Goal: Task Accomplishment & Management: Use online tool/utility

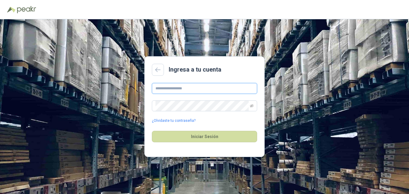
click at [201, 87] on input "text" at bounding box center [204, 88] width 105 height 11
type input "**********"
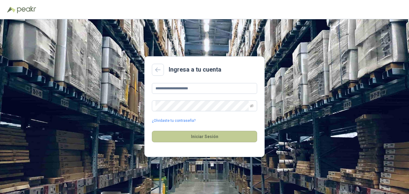
click at [197, 134] on button "Iniciar Sesión" at bounding box center [204, 136] width 105 height 11
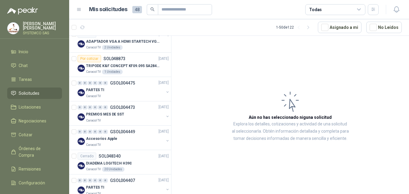
scroll to position [872, 0]
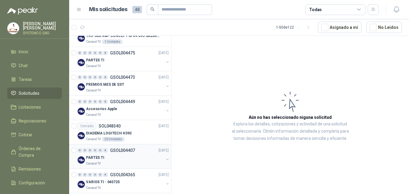
click at [112, 153] on div "0 0 0 0 0 0 GSOL004407 [DATE]" at bounding box center [124, 150] width 92 height 7
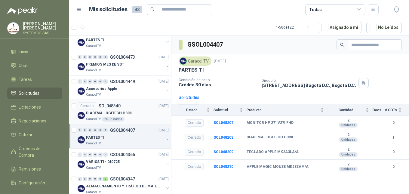
scroll to position [902, 0]
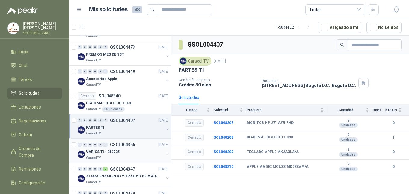
click at [118, 153] on div "VARIOS TI - 040725" at bounding box center [125, 151] width 78 height 7
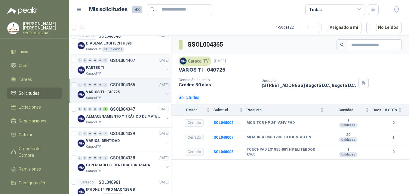
scroll to position [962, 0]
click at [126, 120] on div "Caracol TV" at bounding box center [125, 122] width 78 height 5
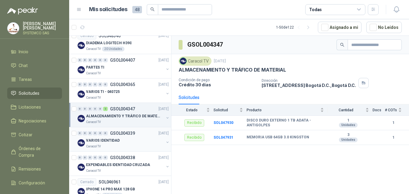
click at [136, 139] on div "VARIOS IDENTIDAD" at bounding box center [125, 140] width 78 height 7
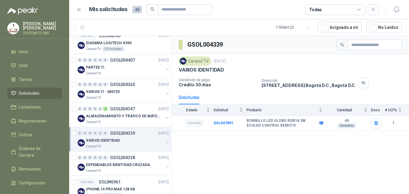
scroll to position [992, 0]
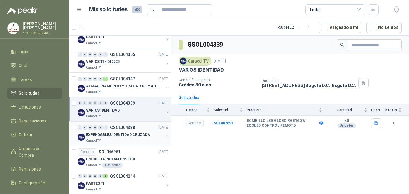
click at [136, 139] on div "Caracol TV" at bounding box center [125, 140] width 78 height 5
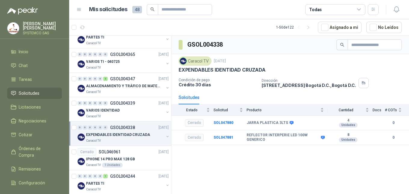
scroll to position [1022, 0]
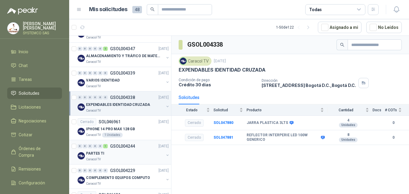
click at [136, 148] on div "0 0 0 0 0 1 GSOL004244 [DATE]" at bounding box center [124, 145] width 92 height 7
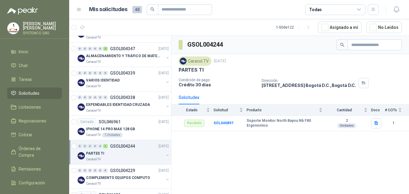
scroll to position [1052, 0]
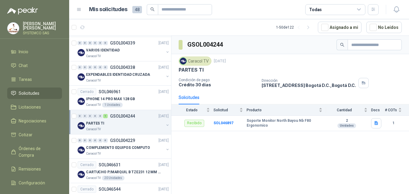
click at [136, 148] on p "COMPLEMENTO EQUIPOS COMPUTO" at bounding box center [118, 148] width 64 height 6
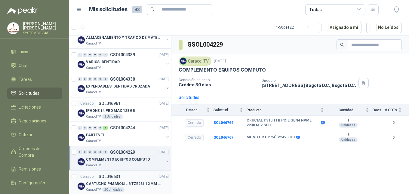
scroll to position [1031, 0]
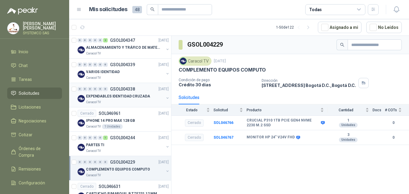
click at [129, 96] on p "EXPENDABLES IDENTIDAD CRUZADA" at bounding box center [118, 96] width 64 height 6
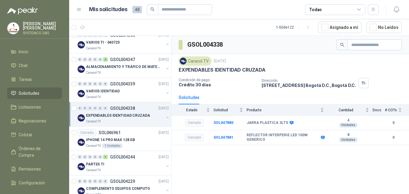
scroll to position [1000, 0]
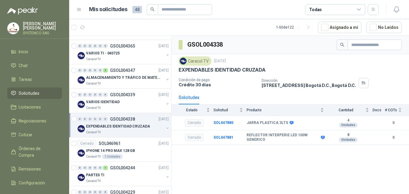
click at [129, 96] on p "GSOL004339" at bounding box center [122, 95] width 25 height 4
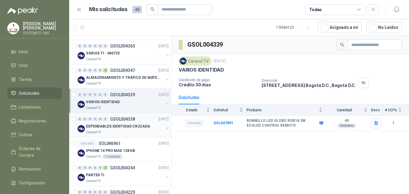
scroll to position [970, 0]
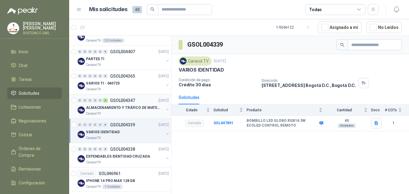
click at [128, 105] on p "ALMACENAMIENTO Y TRÁFICO DE MATERIAL" at bounding box center [123, 108] width 75 height 6
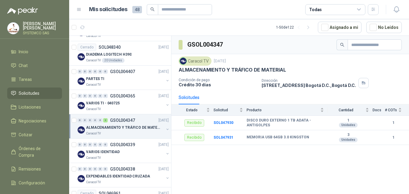
scroll to position [940, 0]
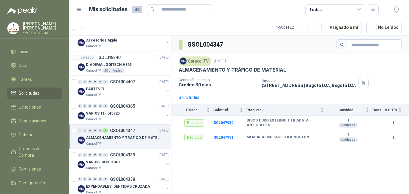
click at [128, 105] on p "GSOL004365" at bounding box center [122, 106] width 25 height 4
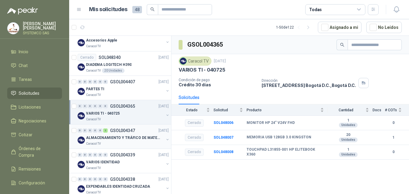
scroll to position [910, 0]
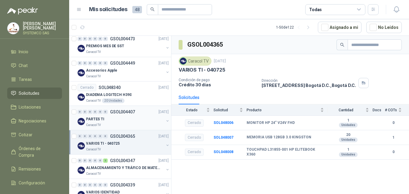
click at [129, 110] on p "GSOL004407" at bounding box center [122, 112] width 25 height 4
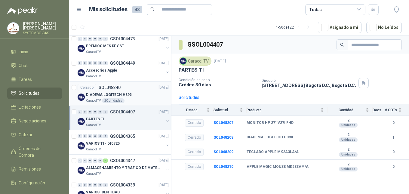
click at [125, 98] on div "Caracol TV 20 Unidades" at bounding box center [127, 100] width 83 height 5
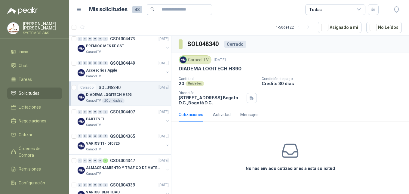
scroll to position [880, 0]
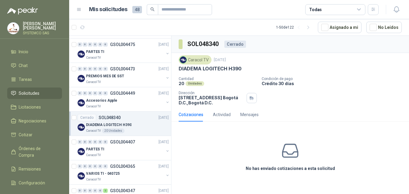
click at [125, 98] on div "Accesorios Apple" at bounding box center [125, 100] width 78 height 7
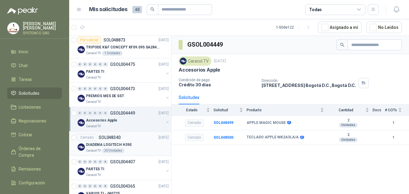
scroll to position [850, 0]
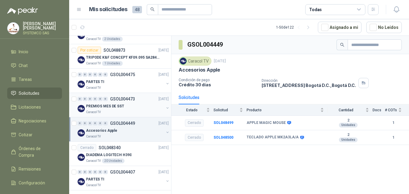
click at [127, 106] on div "PREMIOS MES DE SST" at bounding box center [125, 106] width 78 height 7
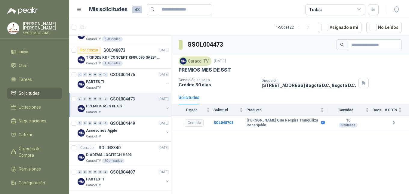
scroll to position [820, 0]
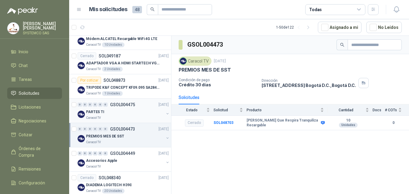
click at [127, 106] on p "GSOL004475" at bounding box center [122, 105] width 25 height 4
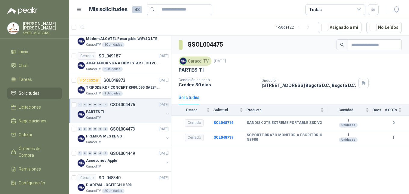
scroll to position [790, 0]
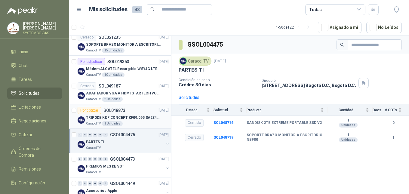
click at [133, 123] on div "Caracol TV 1 Unidades" at bounding box center [127, 123] width 83 height 5
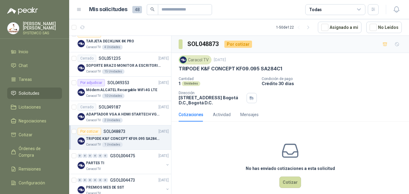
scroll to position [760, 0]
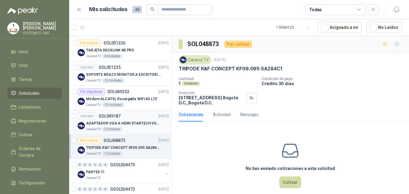
click at [133, 123] on p "ADAPTADOR VGA A HDMI STARTECH VGA2HDU. TIENE QUE SER LA MARCA DEL ENLACE ADJUNTO" at bounding box center [123, 124] width 75 height 6
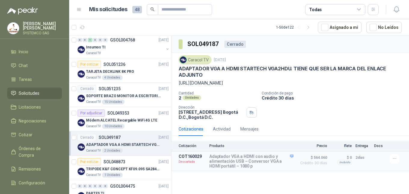
scroll to position [730, 0]
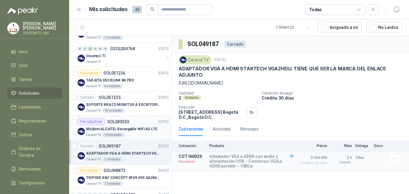
click at [133, 125] on div "Módem ALCATEL Recargable WiFi 4G LTE" at bounding box center [127, 128] width 83 height 7
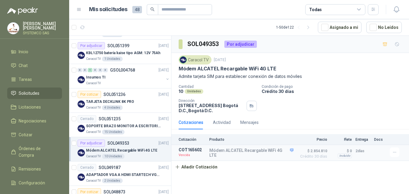
scroll to position [700, 0]
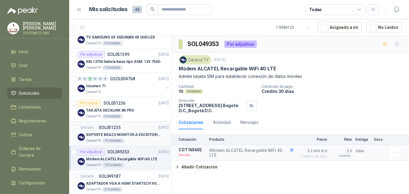
click at [133, 131] on div "Cerrado SOL051235 [DATE]" at bounding box center [123, 127] width 91 height 7
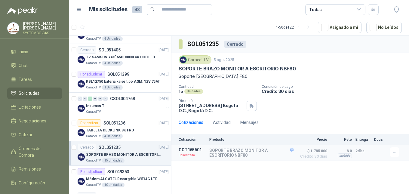
scroll to position [670, 0]
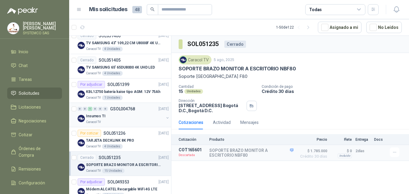
click at [133, 117] on div "Insumos TI" at bounding box center [125, 115] width 78 height 7
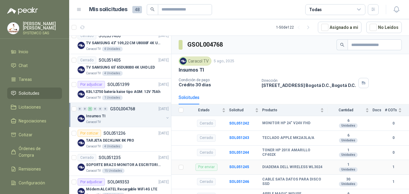
scroll to position [30, 0]
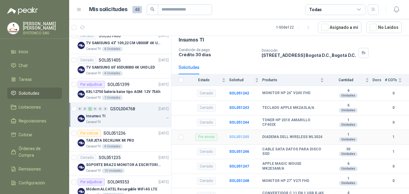
click at [237, 138] on b "SOL051245" at bounding box center [239, 137] width 20 height 4
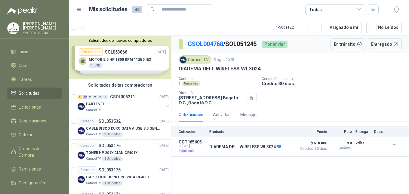
click at [34, 30] on div "[PERSON_NAME] SYSTEMCO SAS" at bounding box center [42, 28] width 39 height 13
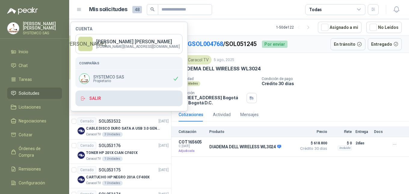
click at [92, 98] on button "Salir" at bounding box center [128, 98] width 107 height 16
